Goal: Information Seeking & Learning: Find specific fact

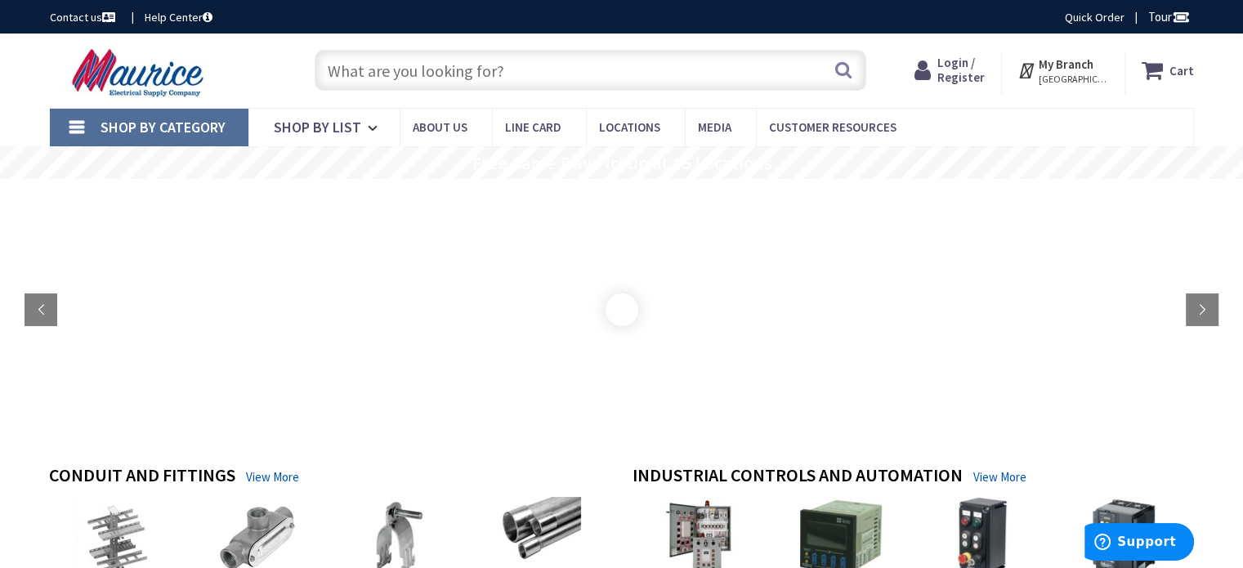
click at [490, 65] on input "text" at bounding box center [591, 70] width 552 height 41
paste input "R4H3030FCC"
type input "R4H3030FCC"
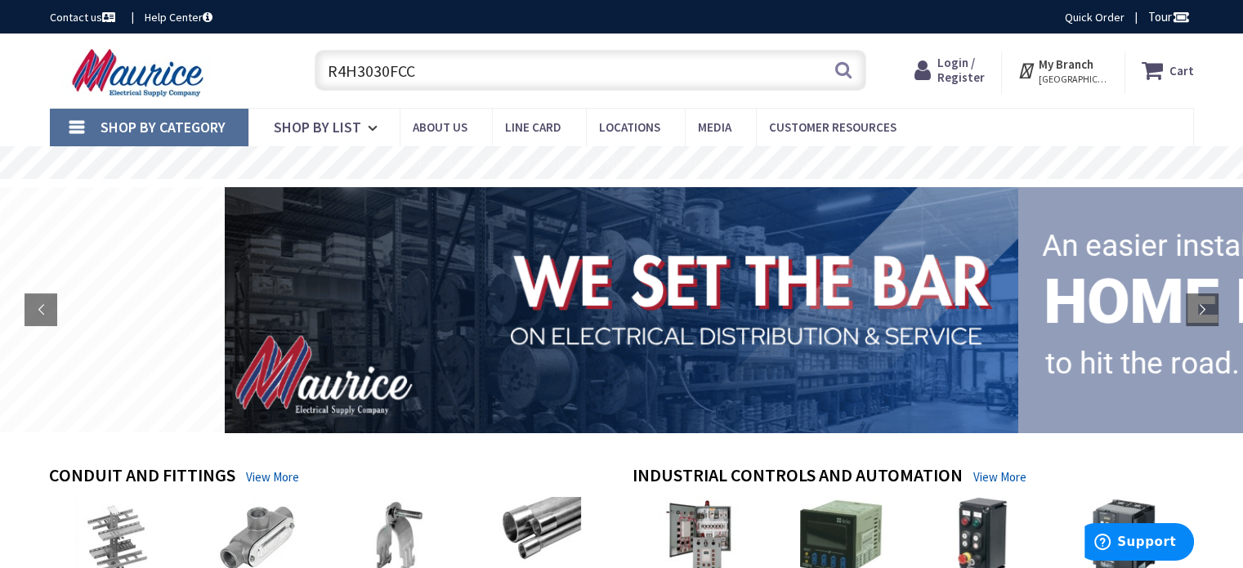
click at [472, 78] on input "R4H3030FCC" at bounding box center [591, 70] width 552 height 41
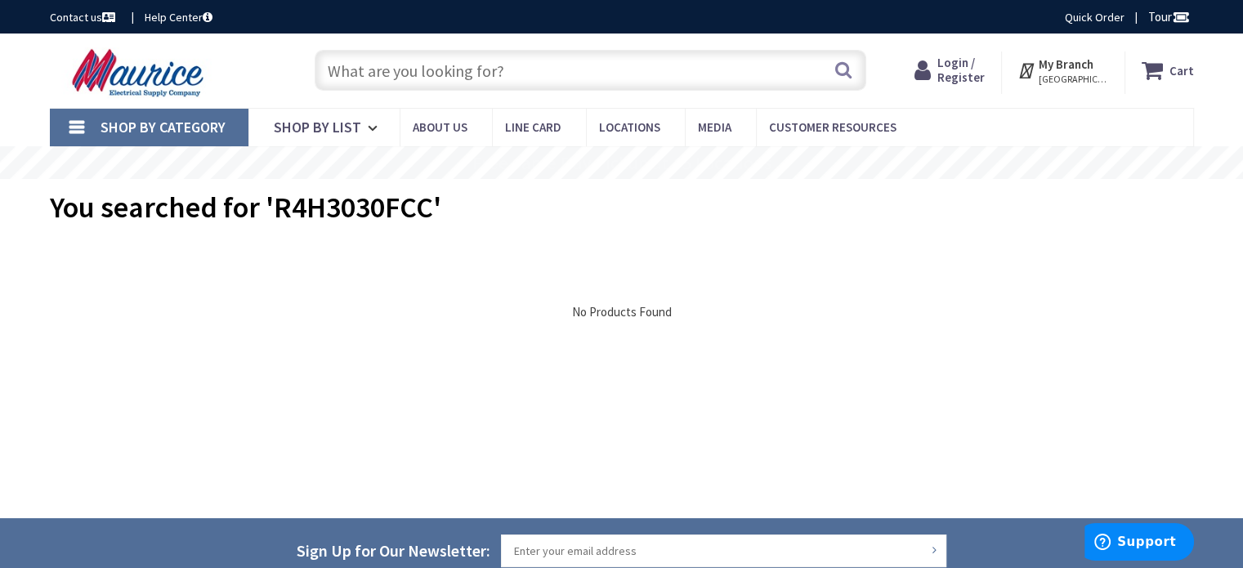
click at [497, 71] on input "text" at bounding box center [591, 70] width 552 height 41
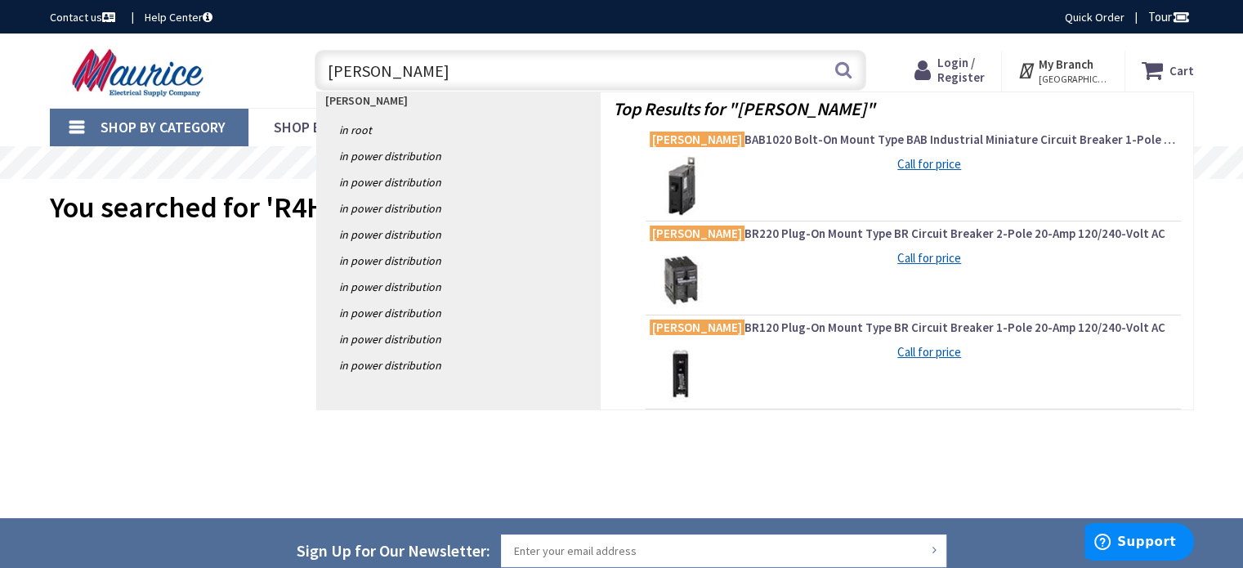
type input "[PERSON_NAME]"
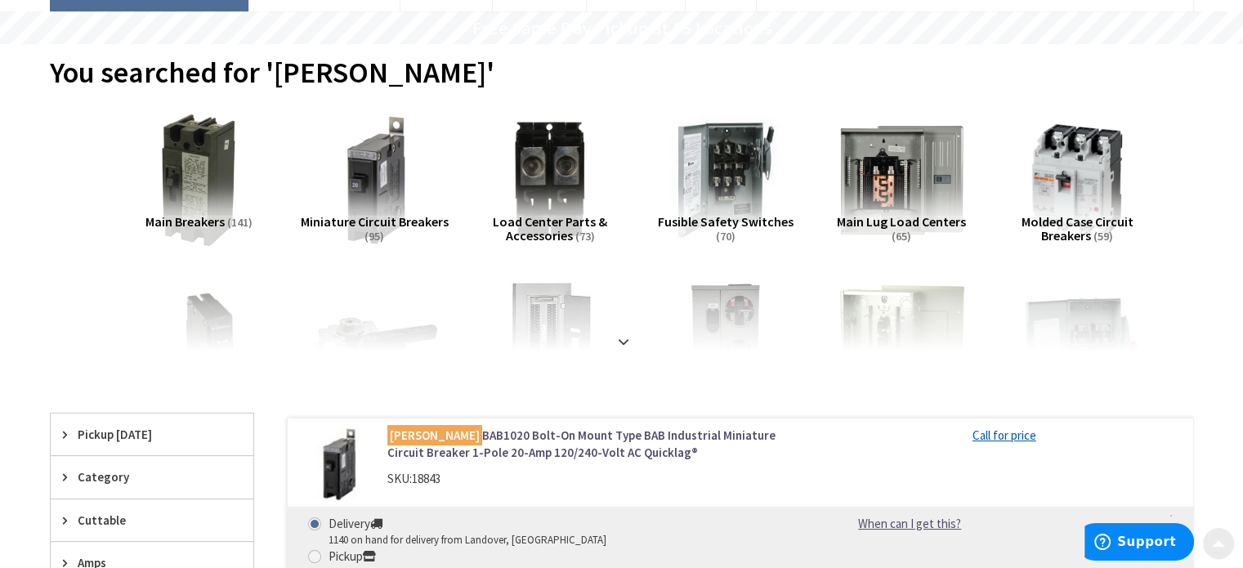
scroll to position [163, 0]
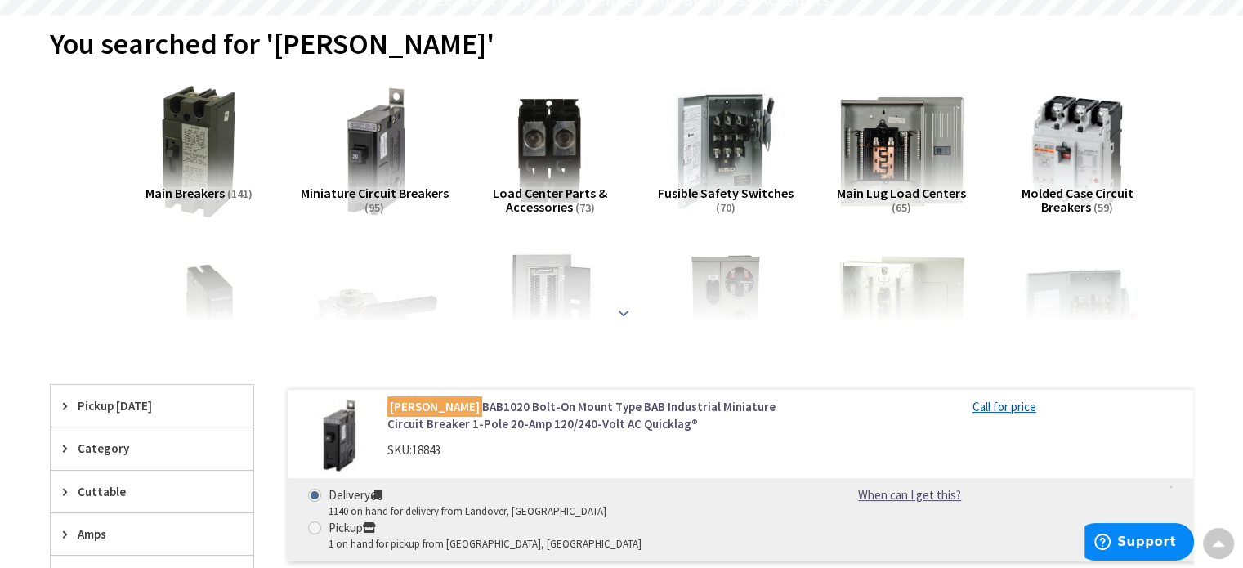
click at [624, 304] on strong at bounding box center [624, 313] width 20 height 18
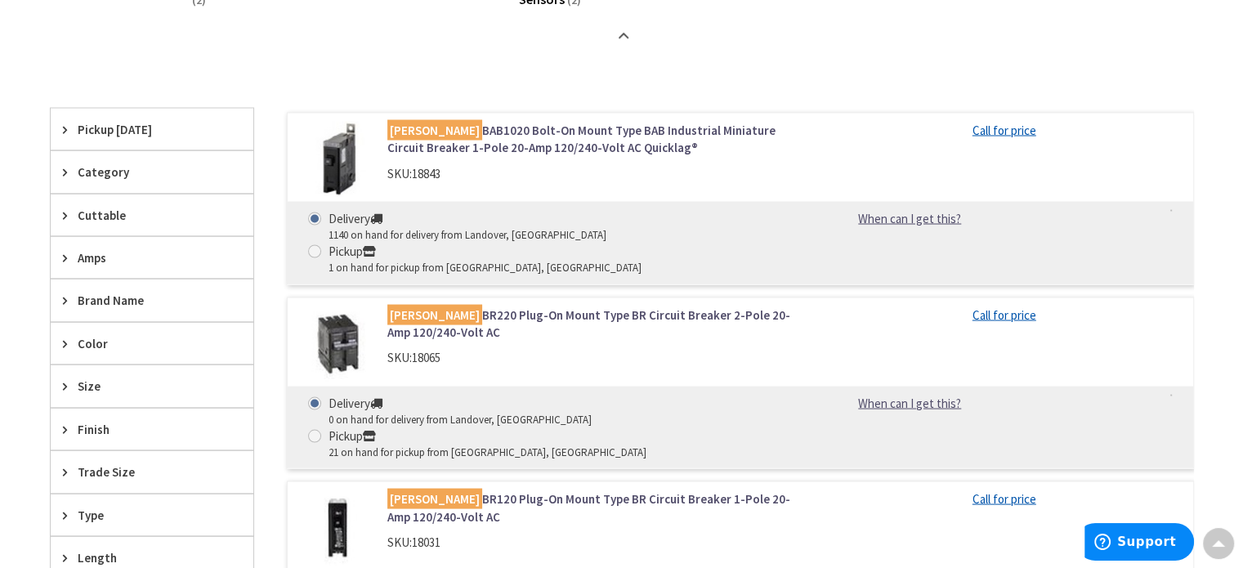
scroll to position [3024, 0]
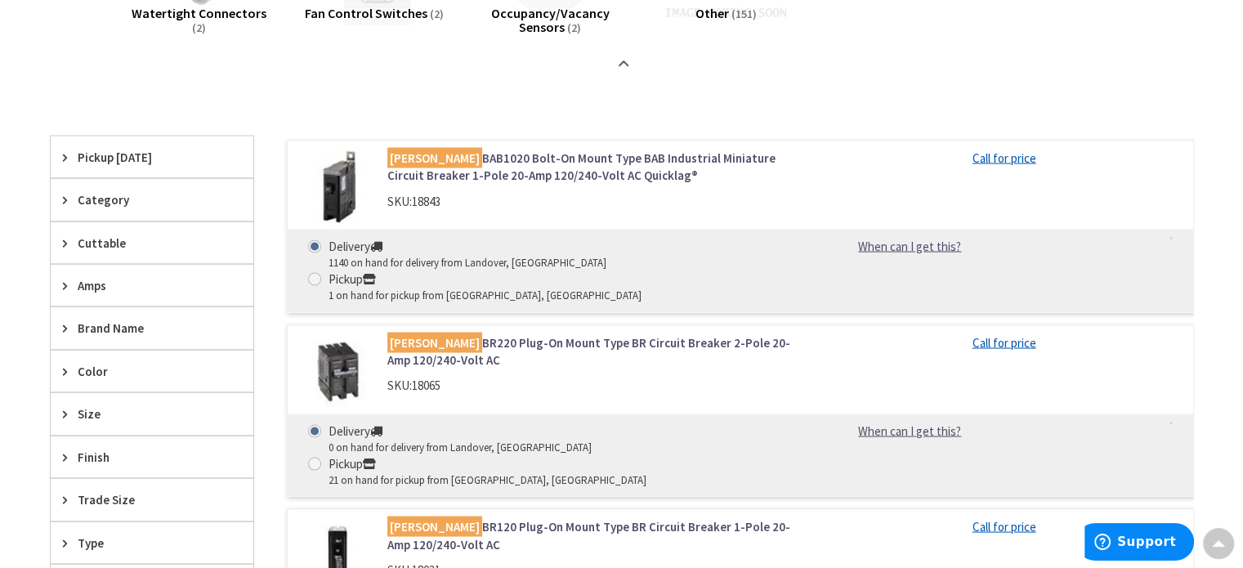
click at [71, 194] on icon at bounding box center [69, 199] width 12 height 12
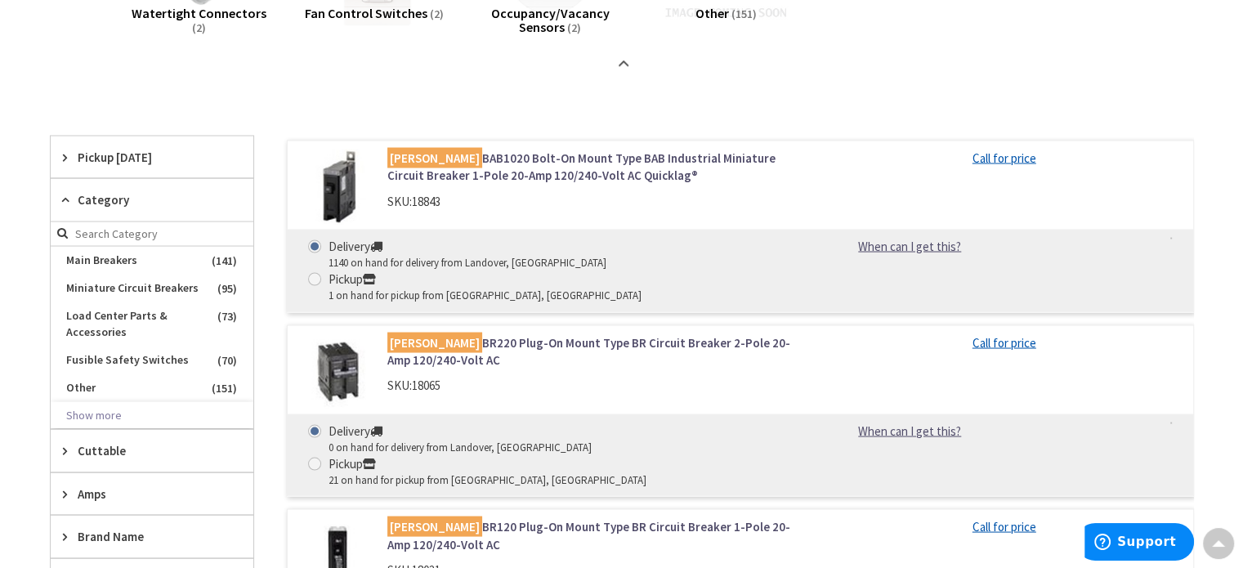
click at [71, 194] on icon at bounding box center [69, 199] width 12 height 12
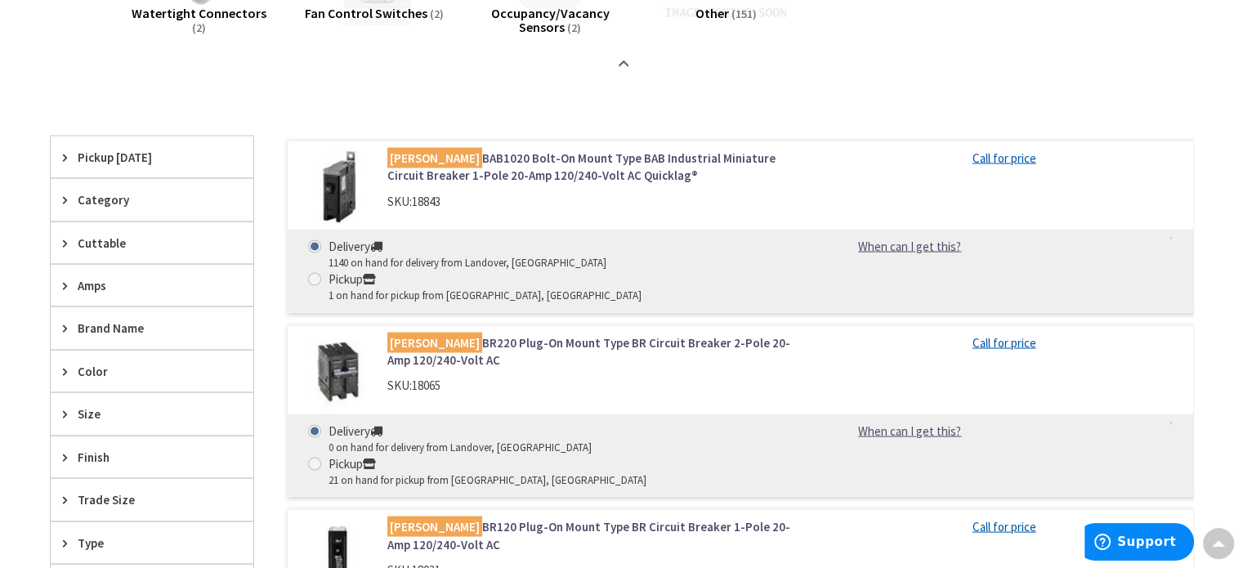
click at [68, 247] on div "Cuttable" at bounding box center [152, 243] width 203 height 42
click at [68, 244] on icon at bounding box center [69, 242] width 12 height 12
click at [61, 274] on div "Amps" at bounding box center [152, 285] width 203 height 42
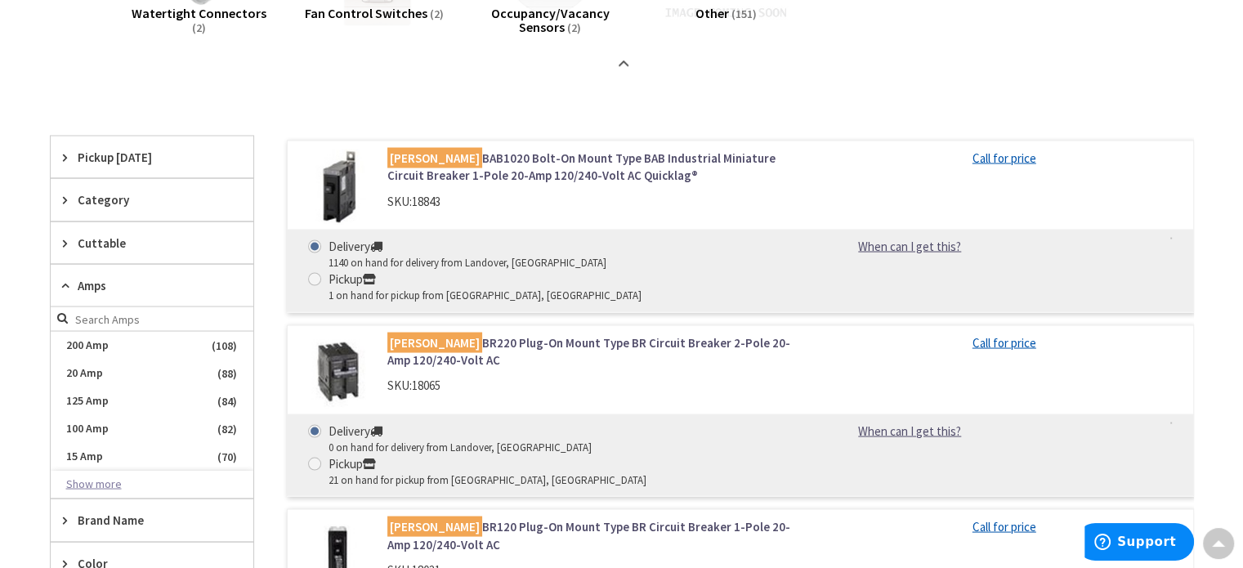
click at [104, 481] on button "Show more" at bounding box center [152, 484] width 203 height 28
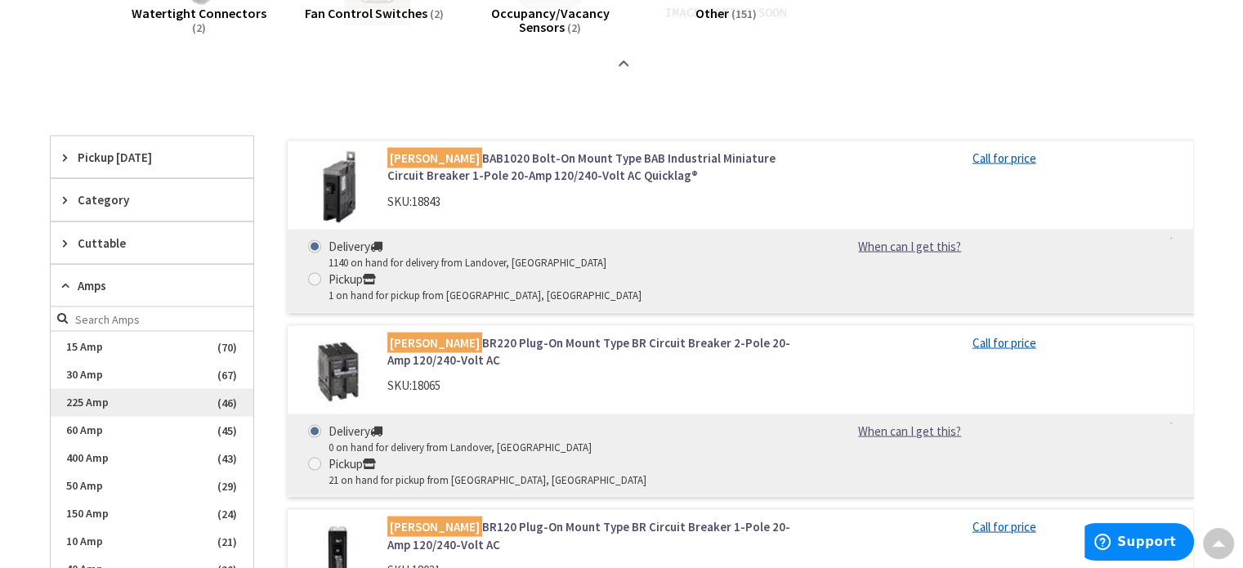
scroll to position [82, 0]
click at [101, 401] on span "30 Amp" at bounding box center [152, 402] width 203 height 28
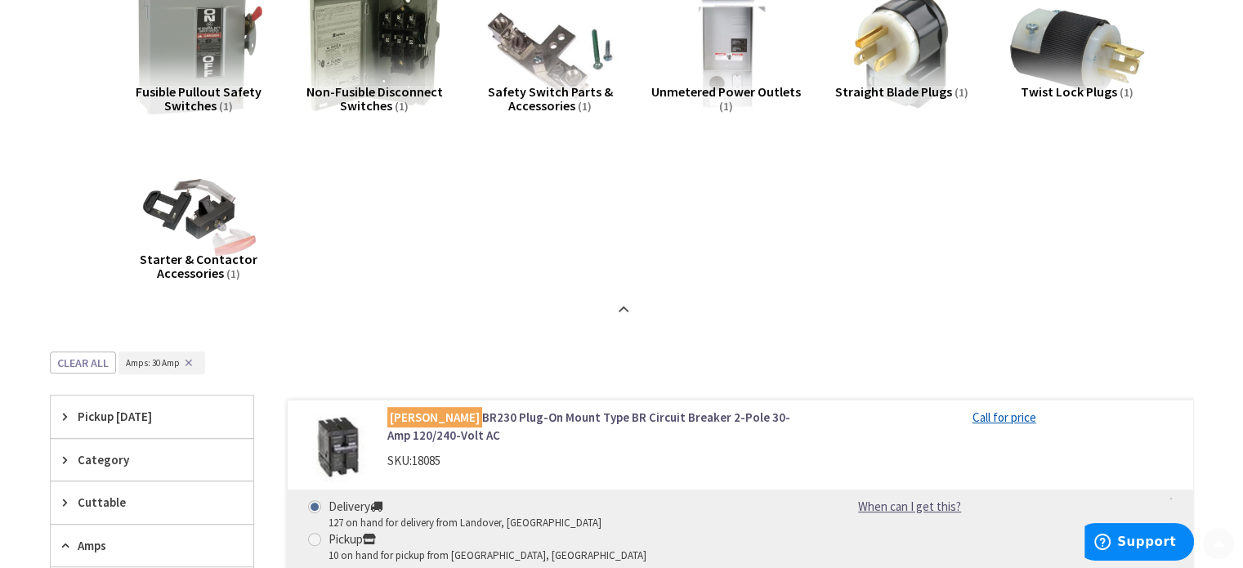
scroll to position [899, 0]
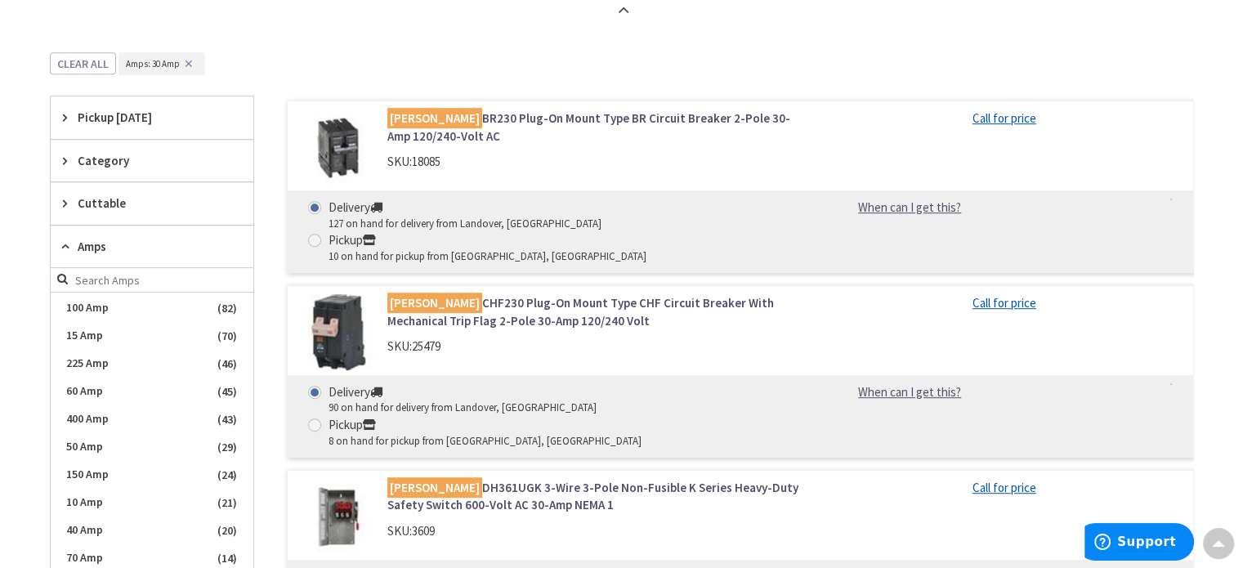
click at [67, 243] on icon at bounding box center [69, 246] width 12 height 12
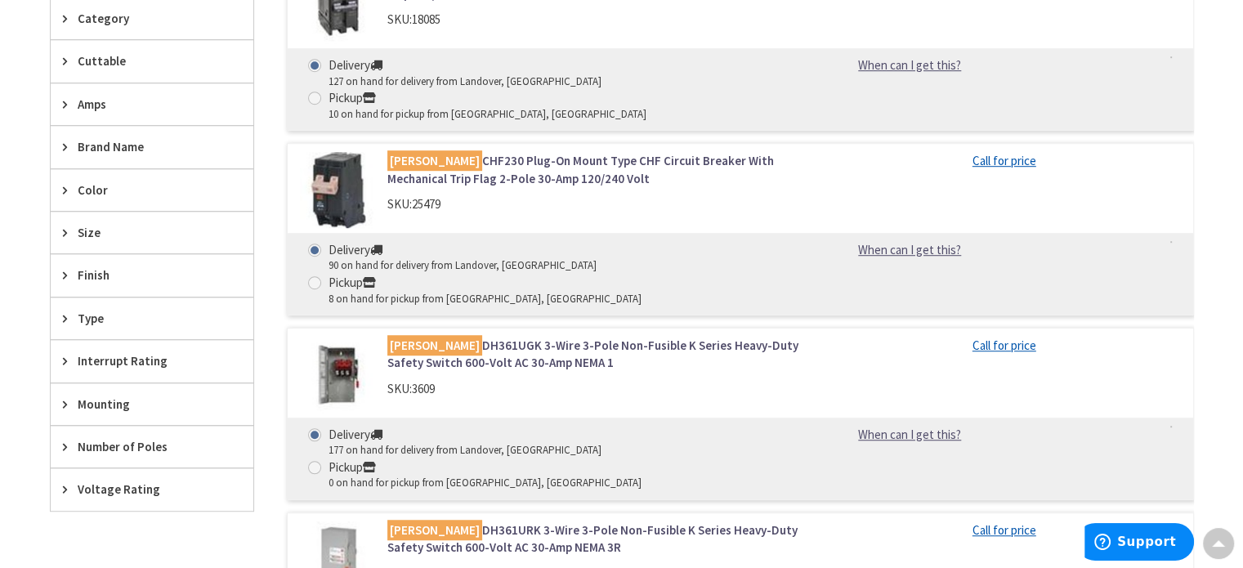
scroll to position [1063, 0]
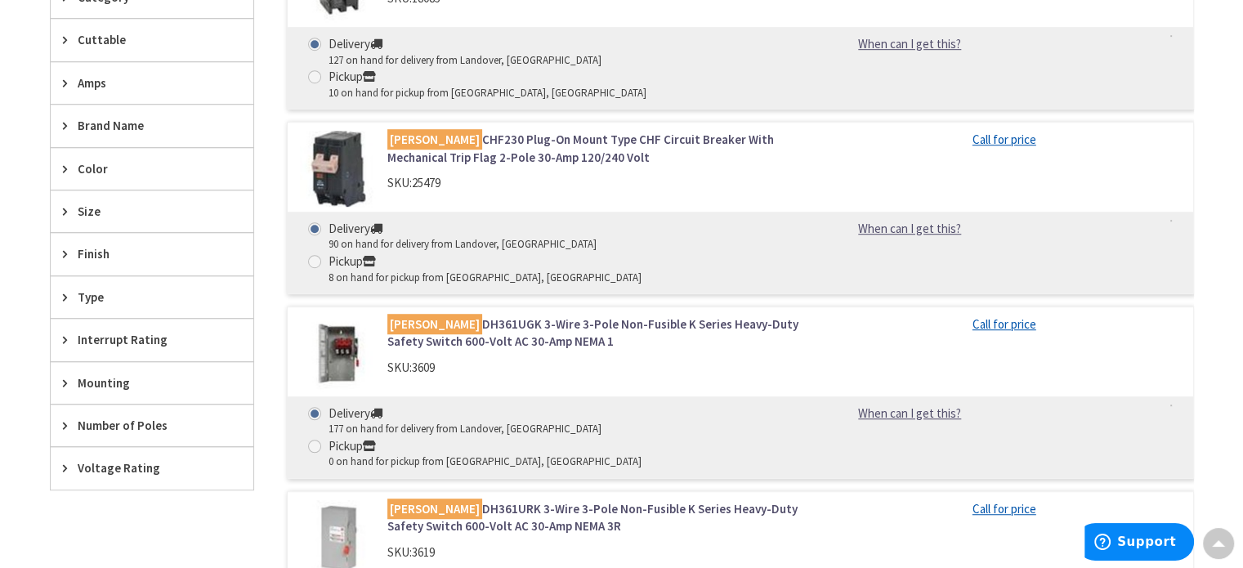
click at [64, 131] on div "Brand Name" at bounding box center [152, 126] width 203 height 42
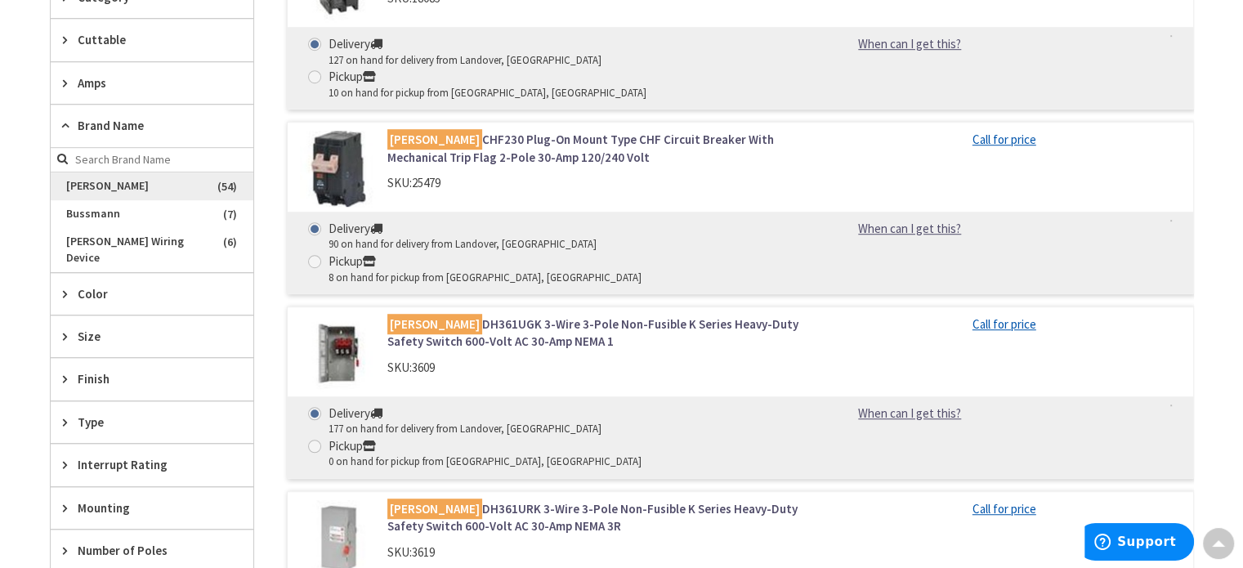
click at [68, 180] on span "[PERSON_NAME]" at bounding box center [152, 186] width 203 height 28
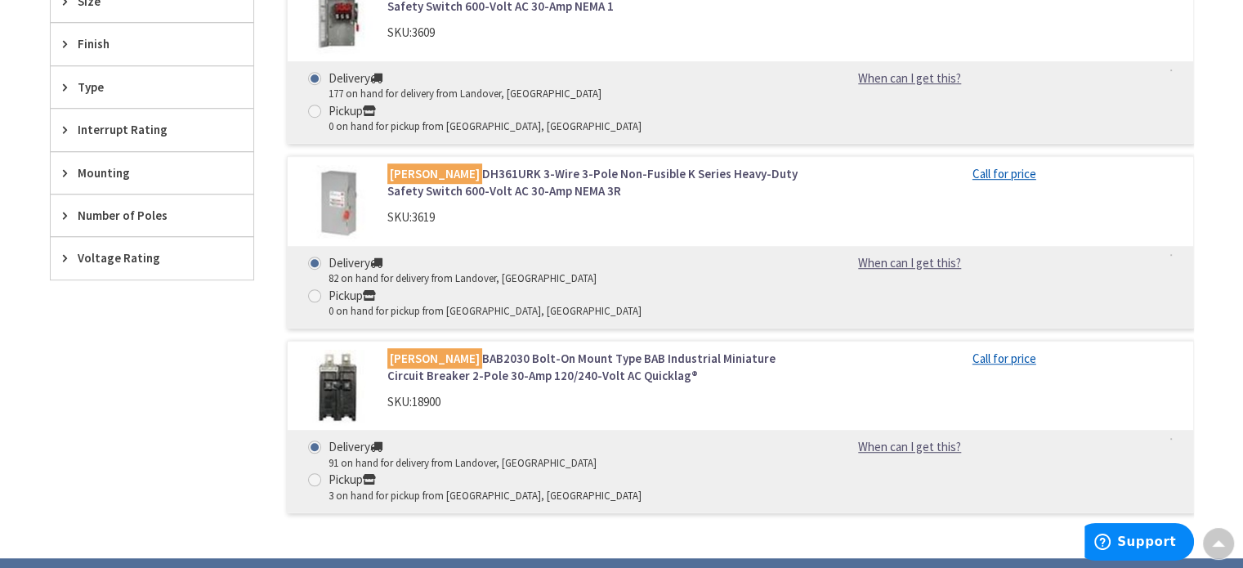
scroll to position [727, 0]
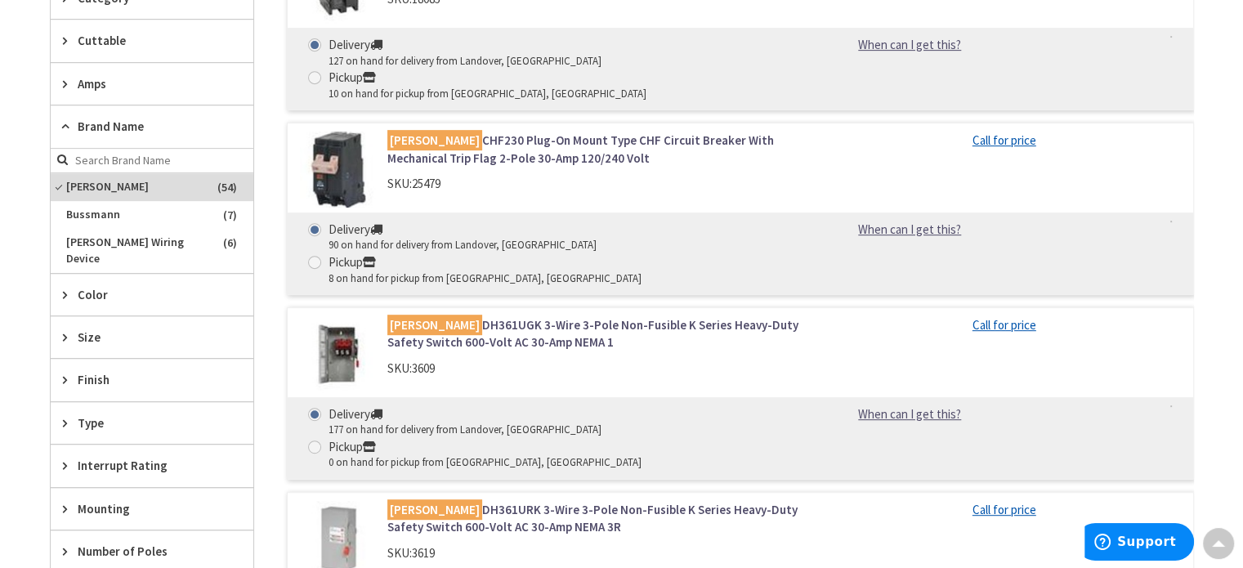
click at [68, 128] on icon at bounding box center [69, 126] width 12 height 12
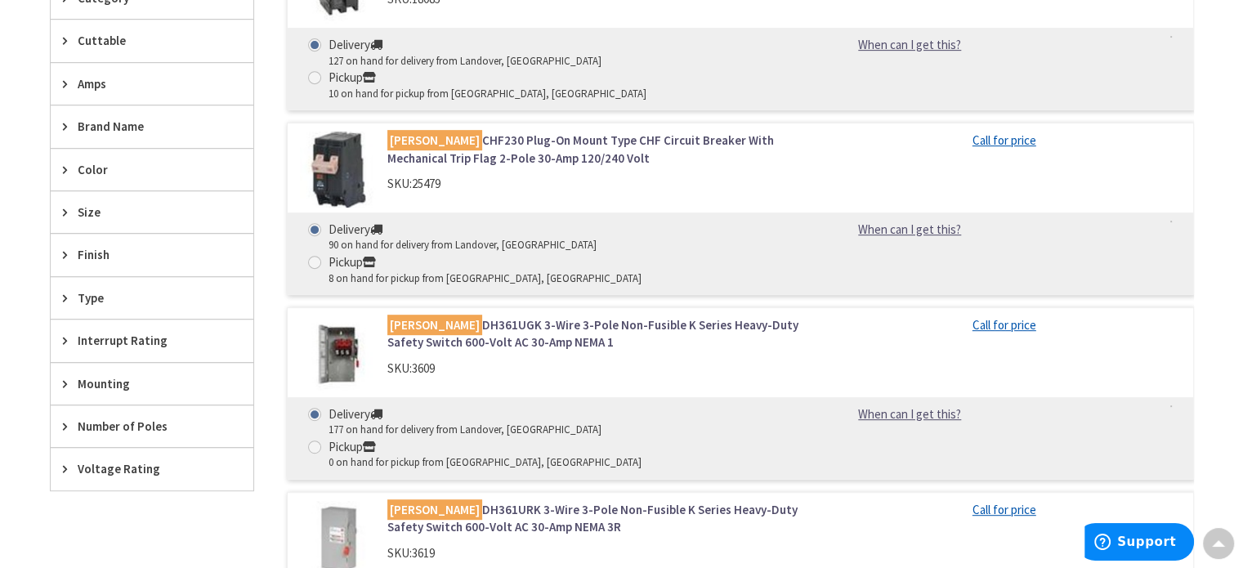
click at [64, 163] on icon at bounding box center [69, 169] width 12 height 12
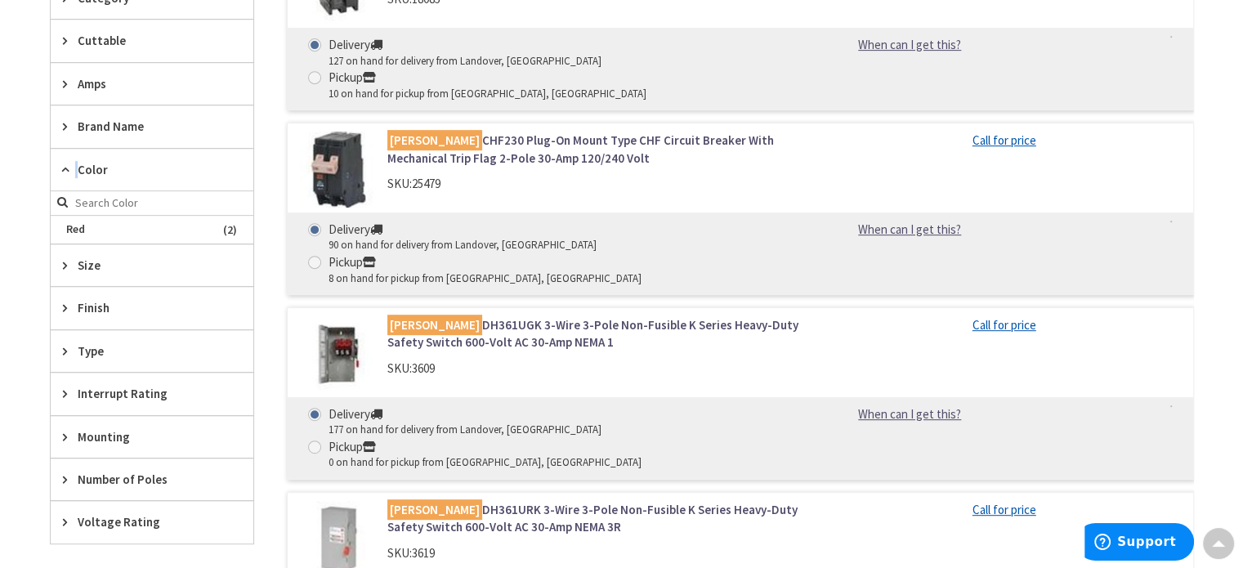
click at [64, 163] on icon at bounding box center [69, 169] width 12 height 12
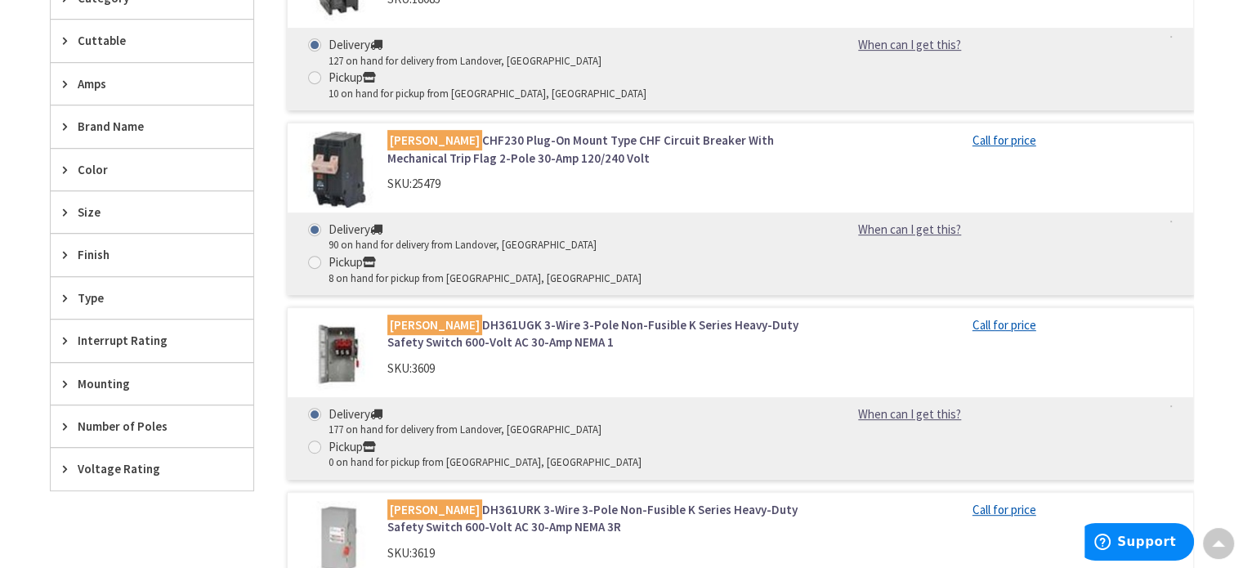
click at [59, 250] on div "Finish" at bounding box center [152, 255] width 203 height 42
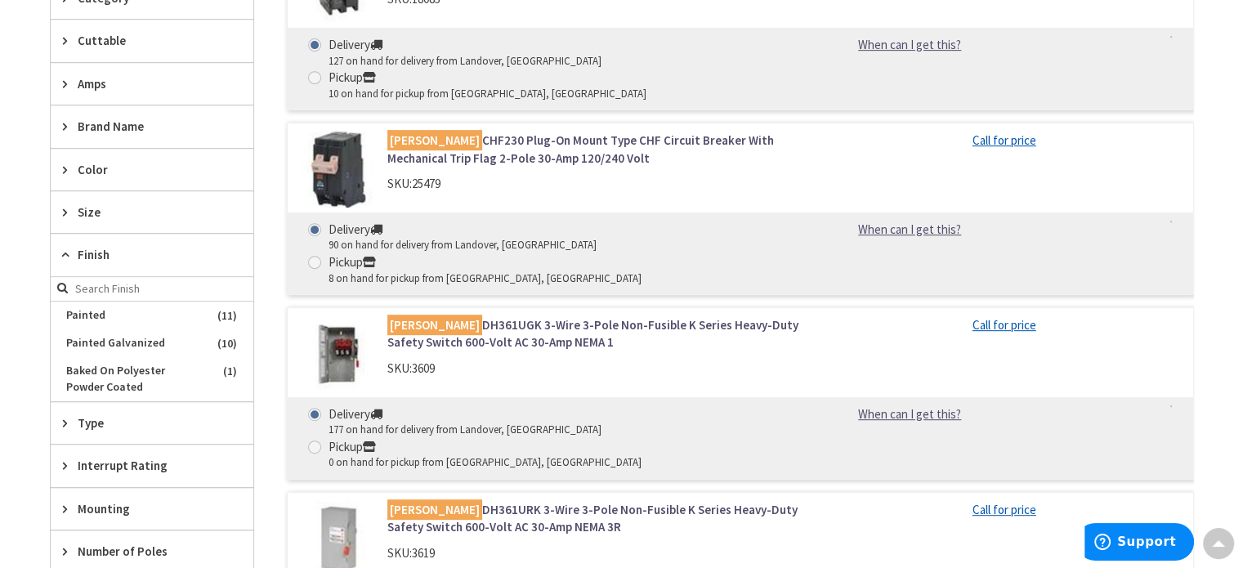
click at [63, 250] on icon at bounding box center [69, 254] width 12 height 12
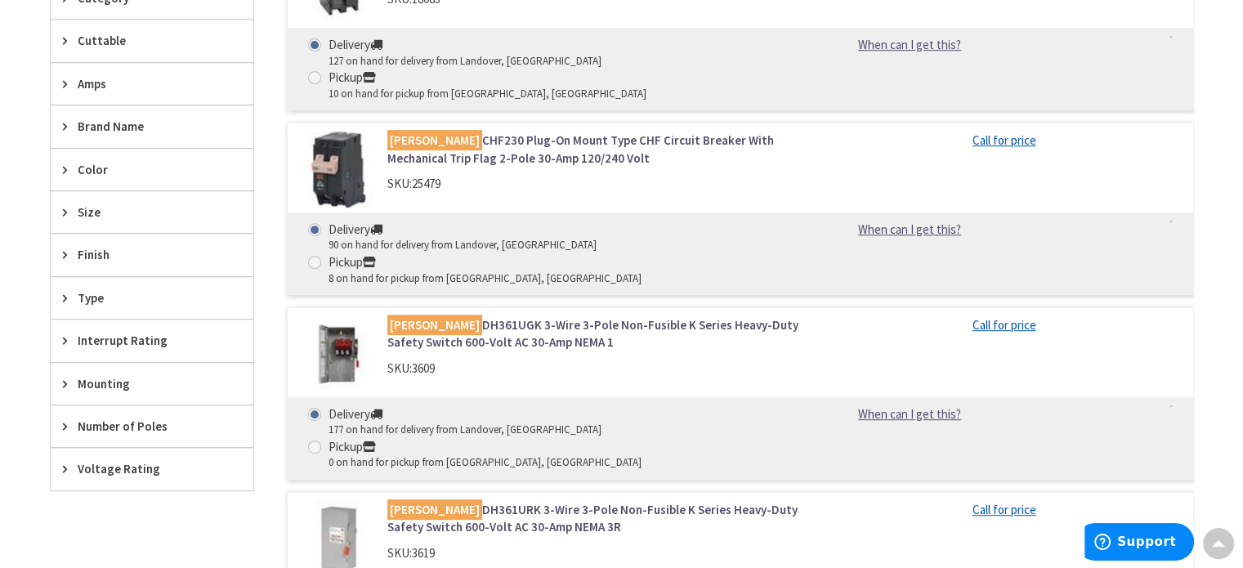
click at [60, 287] on div "Type" at bounding box center [152, 298] width 203 height 42
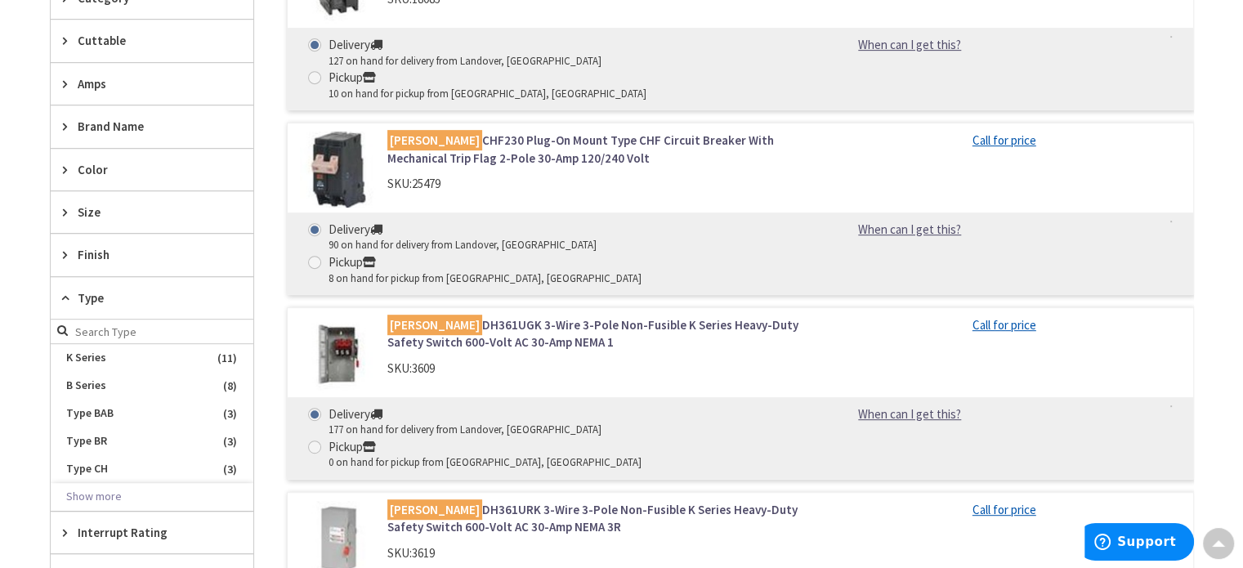
click at [60, 287] on div "Type" at bounding box center [152, 298] width 203 height 43
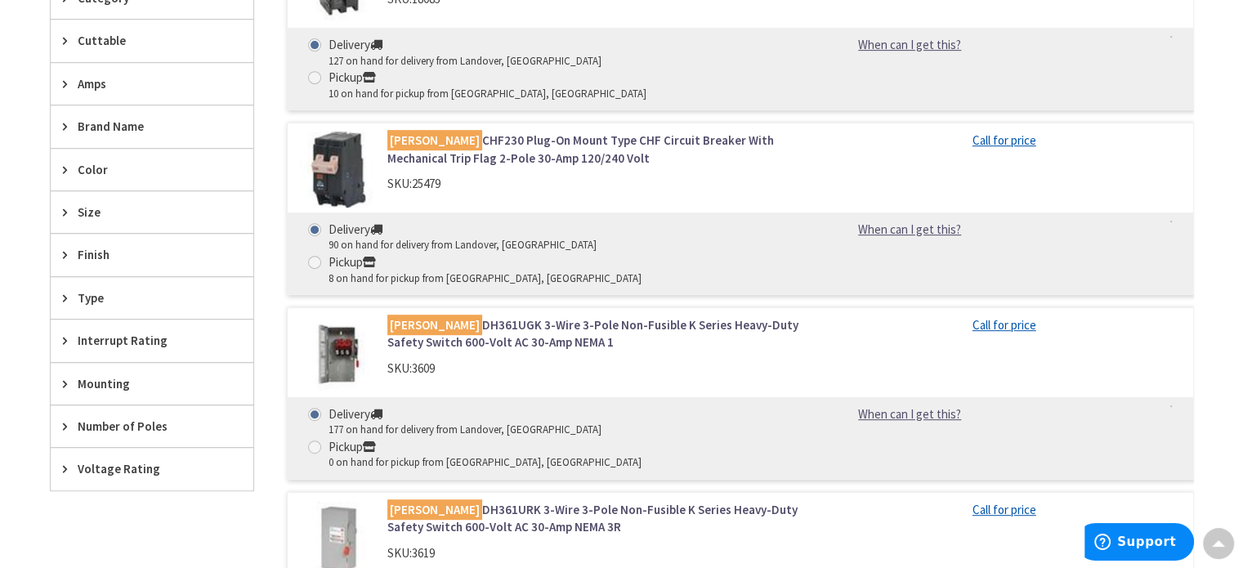
click at [52, 346] on div "Interrupt Rating" at bounding box center [152, 341] width 203 height 42
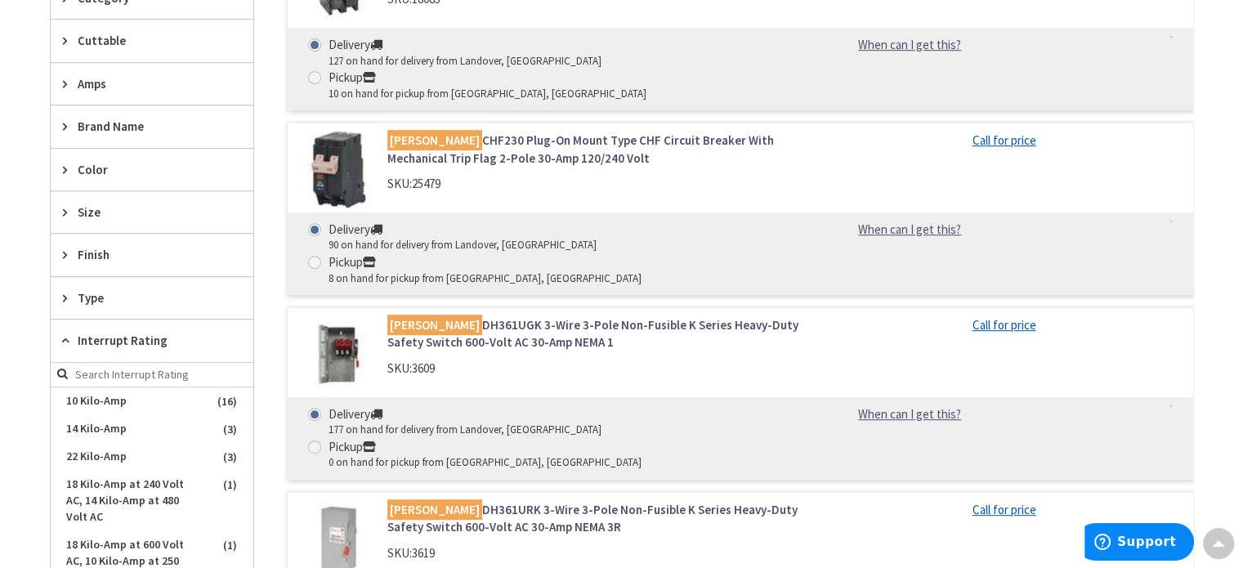
click at [56, 342] on div "Interrupt Rating" at bounding box center [152, 341] width 203 height 43
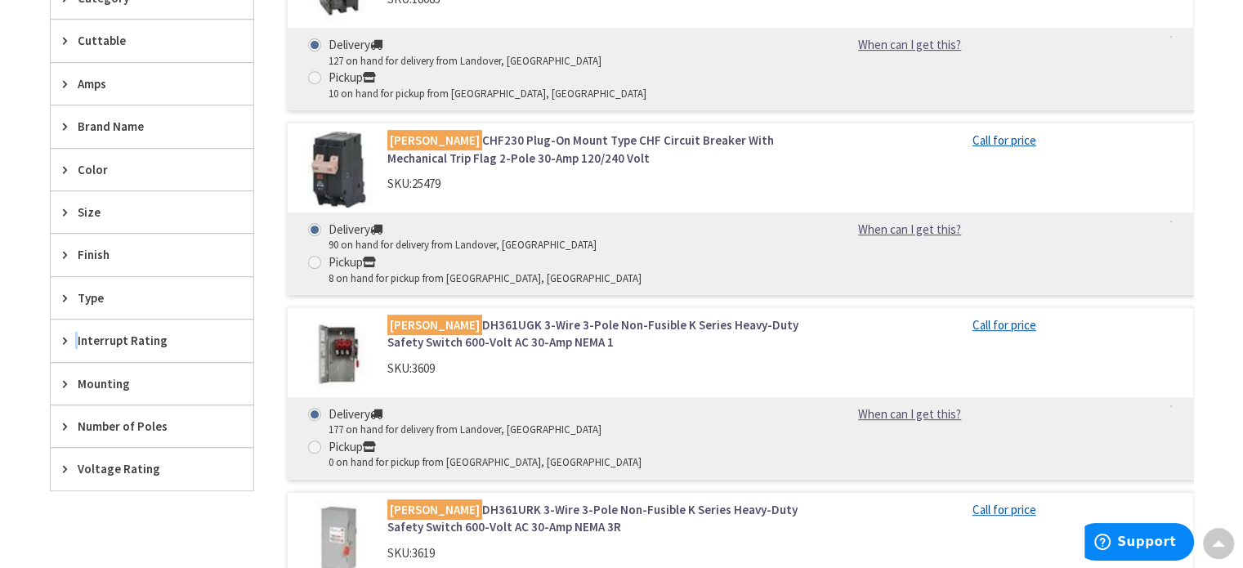
click at [56, 342] on div "Interrupt Rating" at bounding box center [152, 341] width 203 height 42
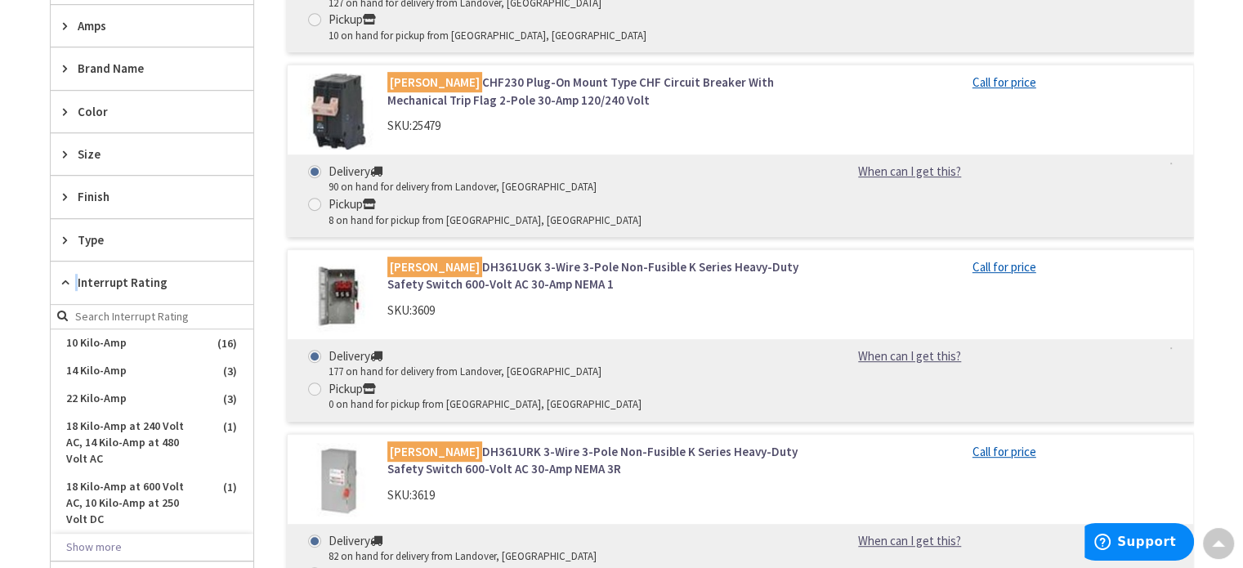
scroll to position [808, 0]
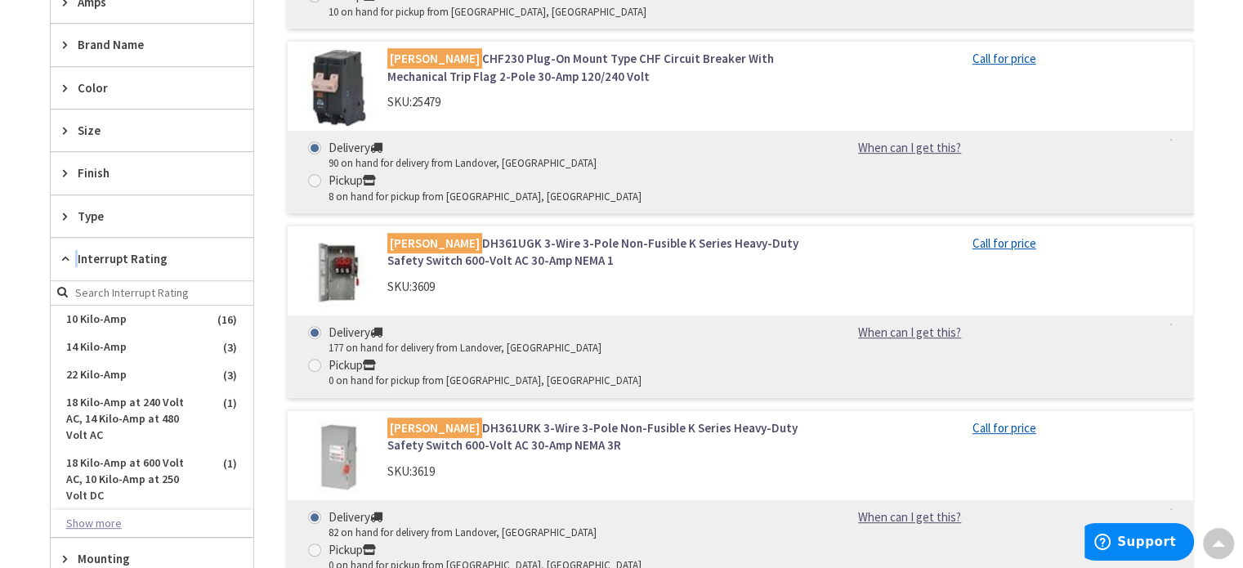
click at [85, 510] on button "Show more" at bounding box center [152, 524] width 203 height 28
click at [69, 253] on icon at bounding box center [69, 259] width 12 height 12
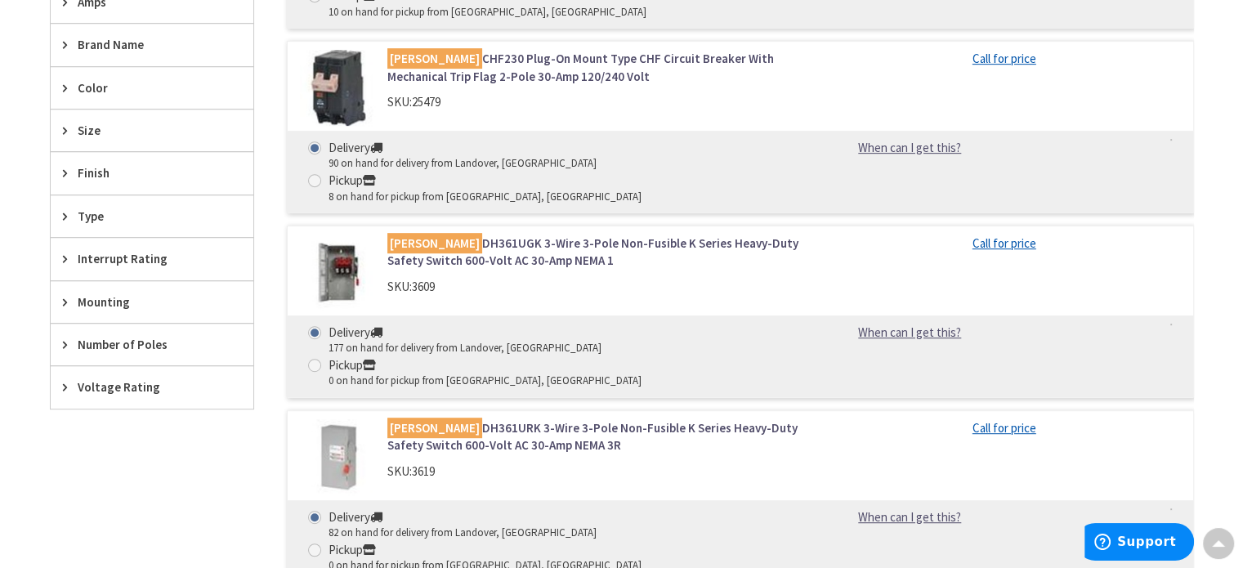
click at [60, 293] on div "Mounting" at bounding box center [152, 302] width 203 height 42
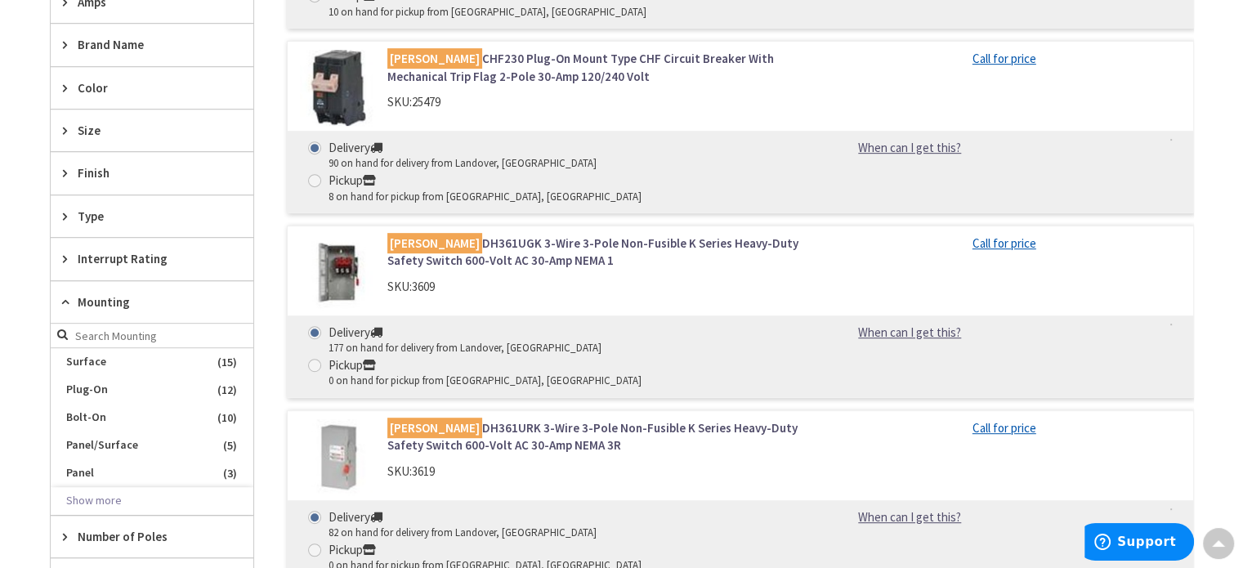
click at [60, 293] on div "Mounting" at bounding box center [152, 302] width 203 height 43
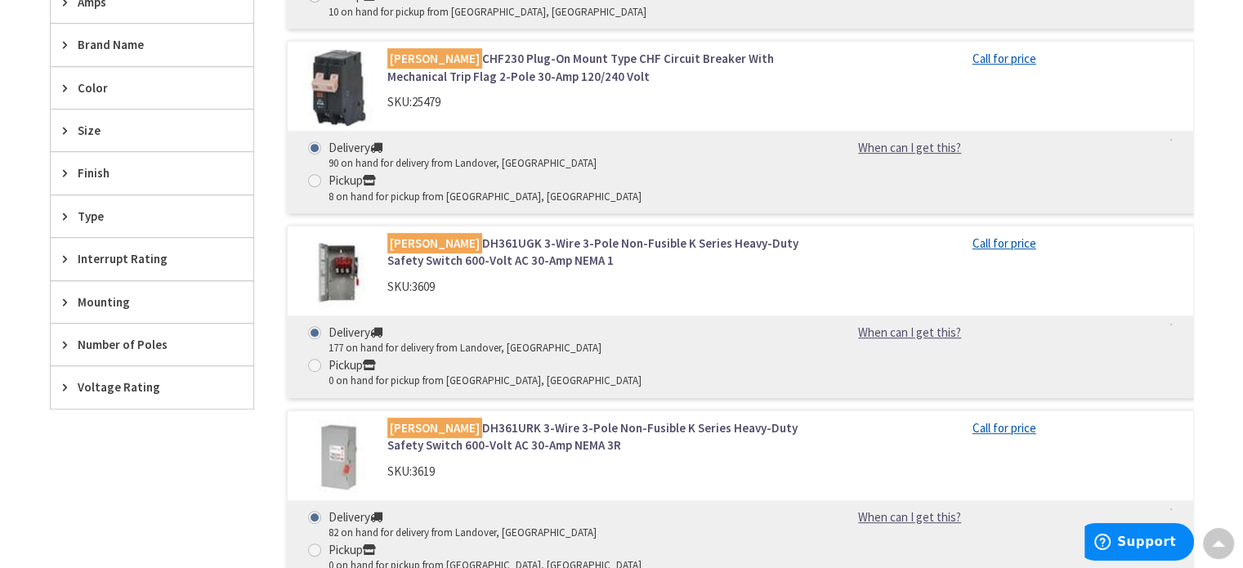
click at [63, 338] on icon at bounding box center [69, 344] width 12 height 12
click at [69, 401] on span "3" at bounding box center [152, 405] width 203 height 28
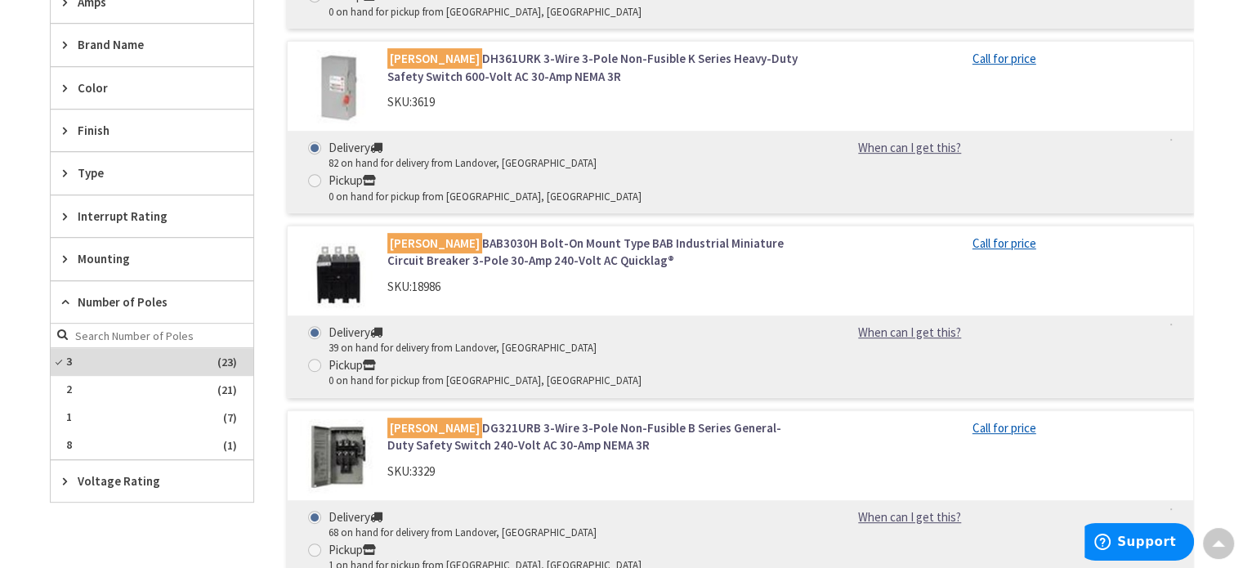
click at [63, 477] on icon at bounding box center [69, 481] width 12 height 12
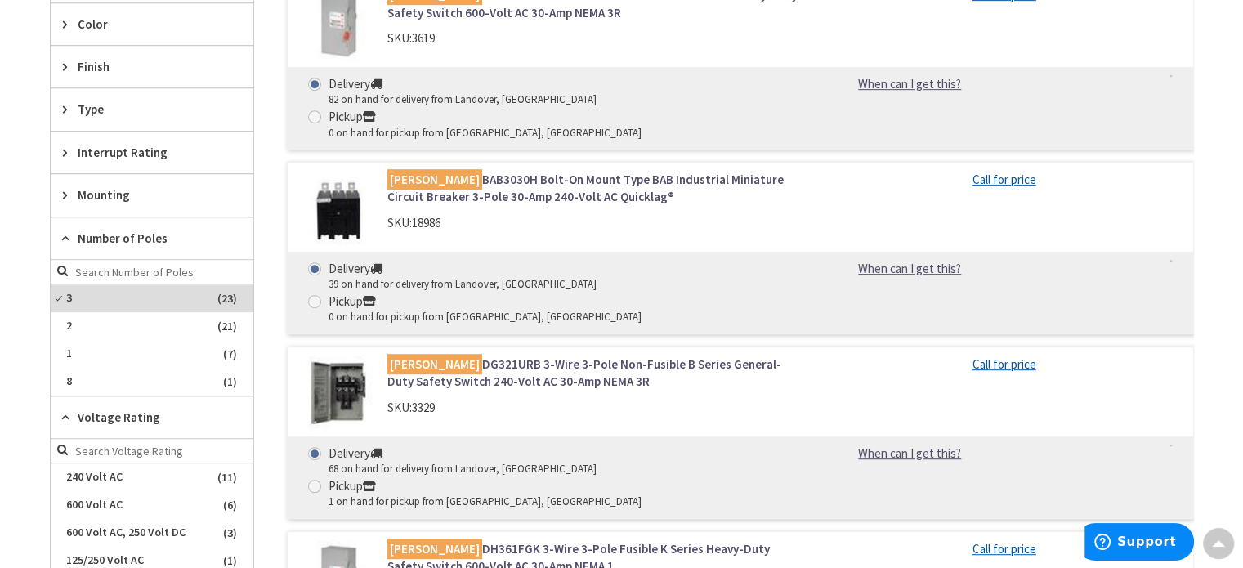
scroll to position [972, 0]
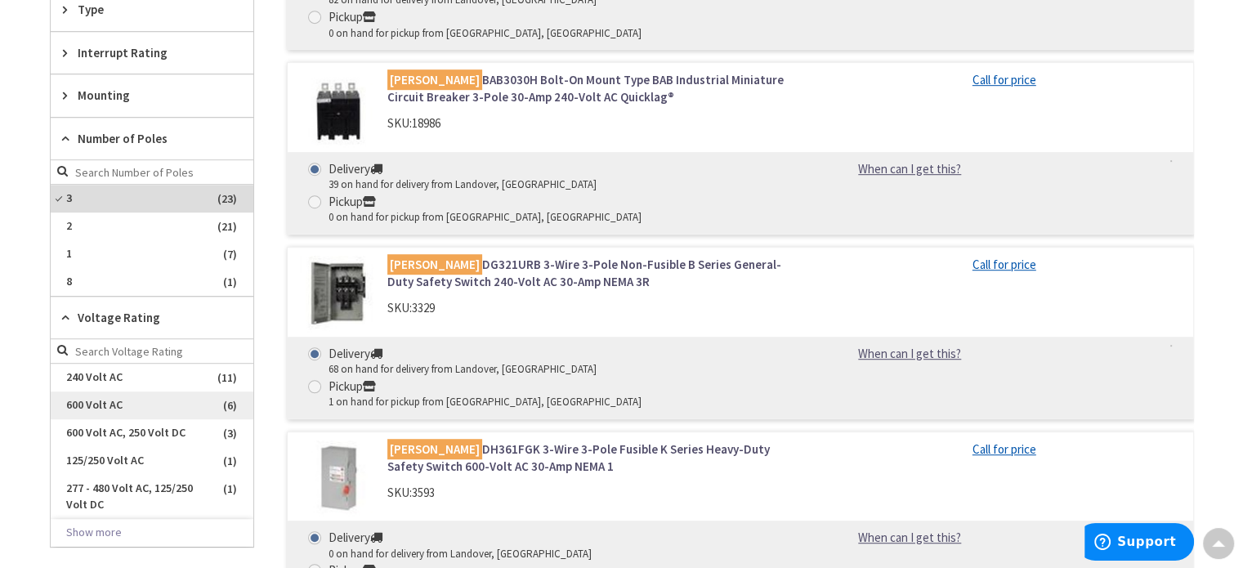
click at [100, 394] on span "600 Volt AC" at bounding box center [152, 406] width 203 height 28
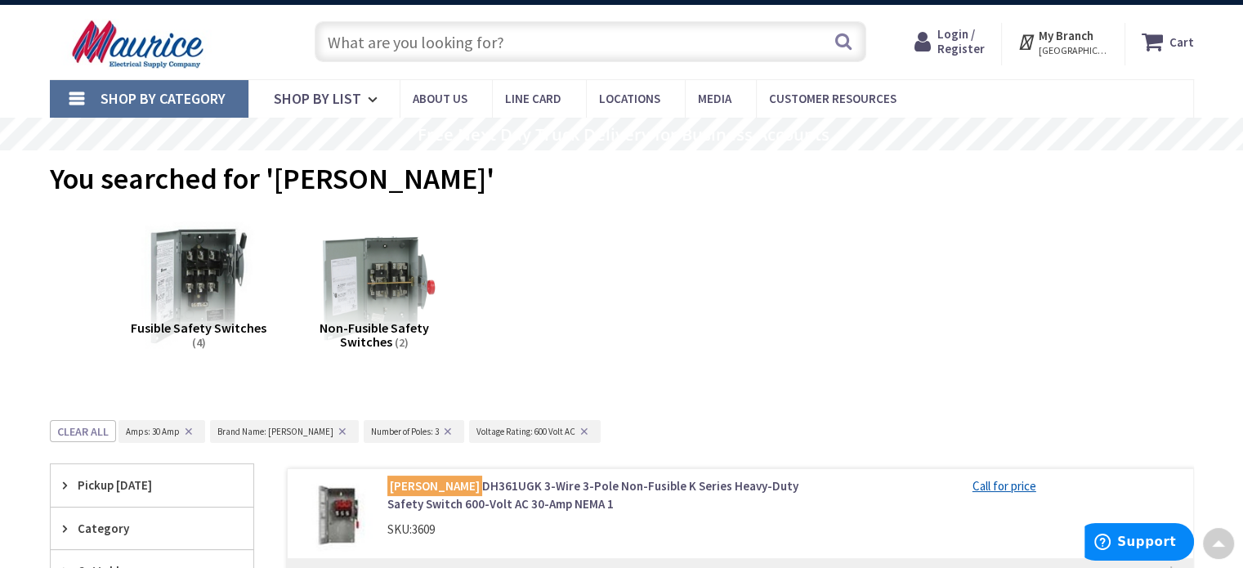
scroll to position [0, 0]
